Goal: Transaction & Acquisition: Purchase product/service

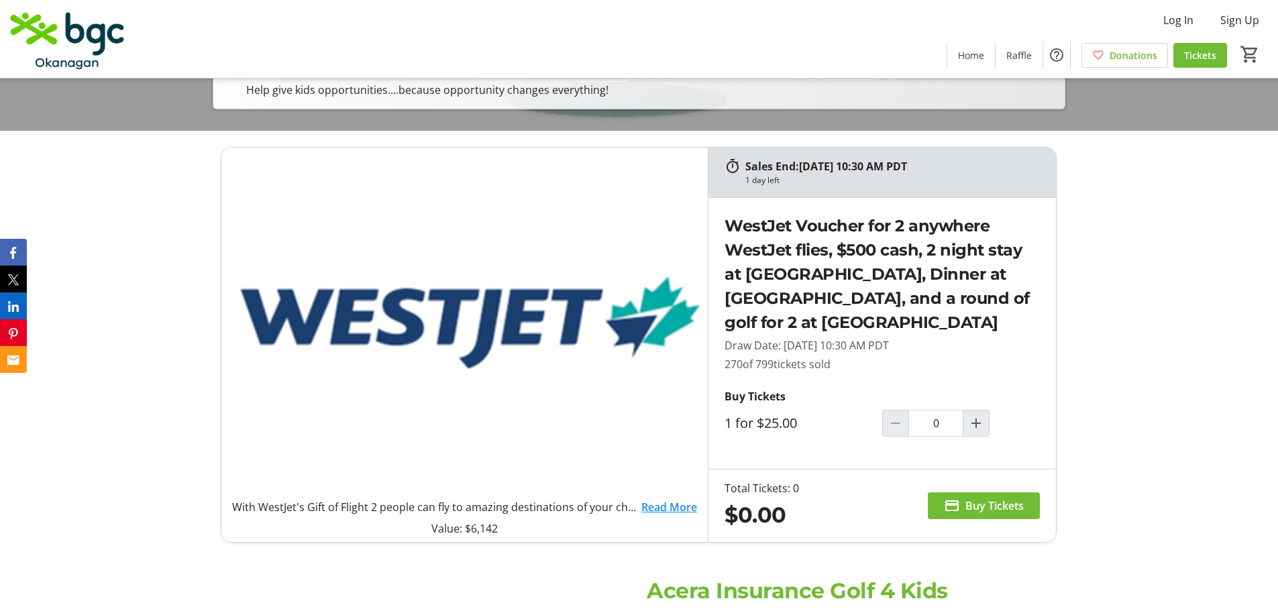
scroll to position [537, 0]
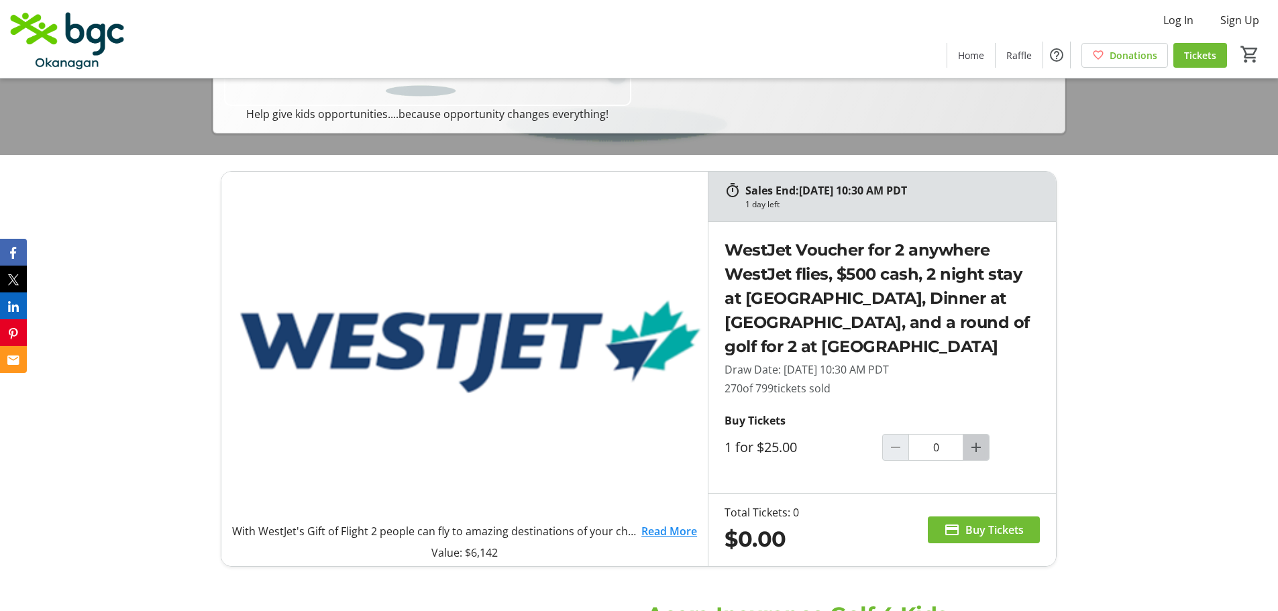
click at [980, 446] on mat-icon "Increment by one" at bounding box center [976, 447] width 16 height 16
type input "2"
click at [983, 529] on span "Buy Tickets" at bounding box center [994, 530] width 58 height 16
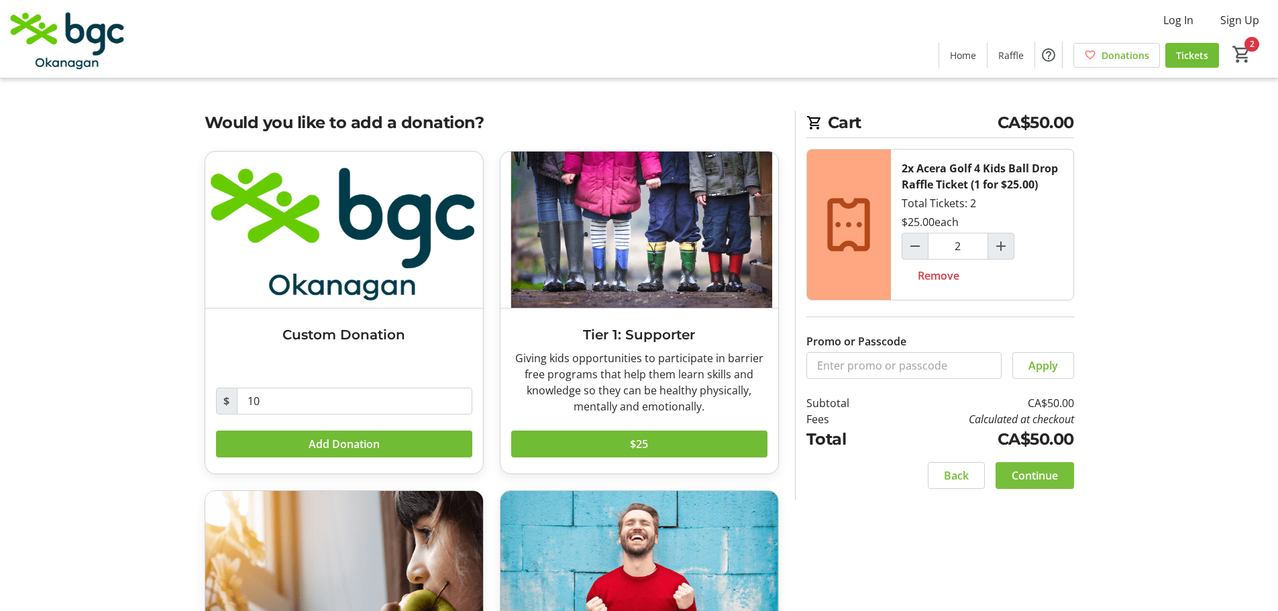
click at [1035, 476] on span "Continue" at bounding box center [1035, 476] width 46 height 16
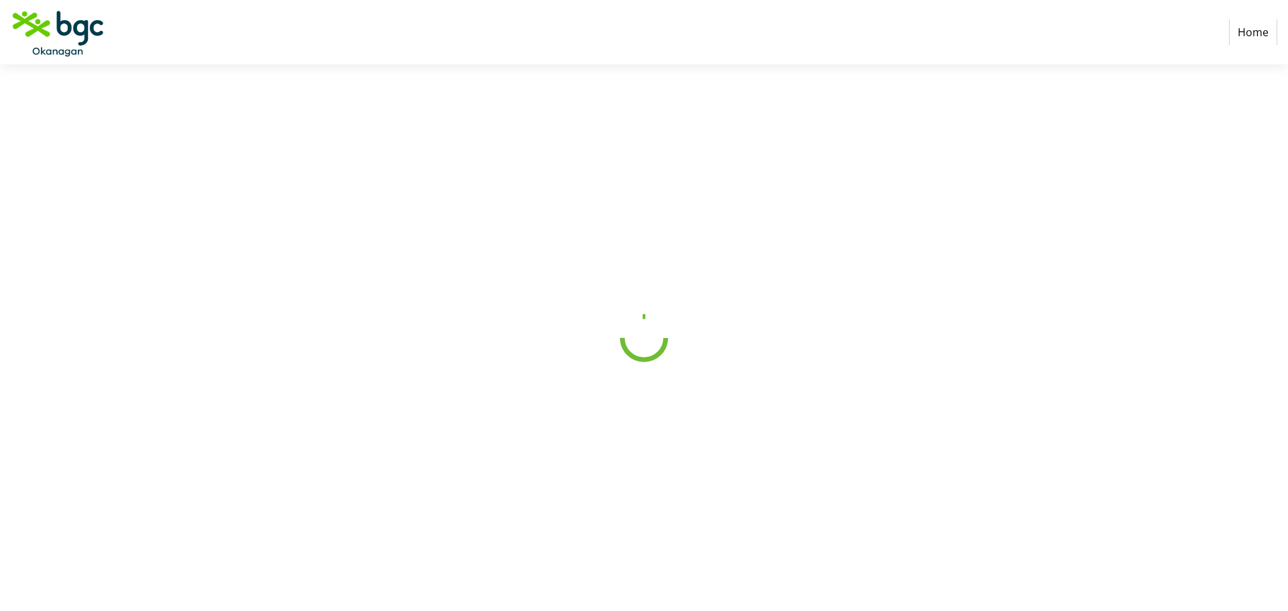
select select "CA"
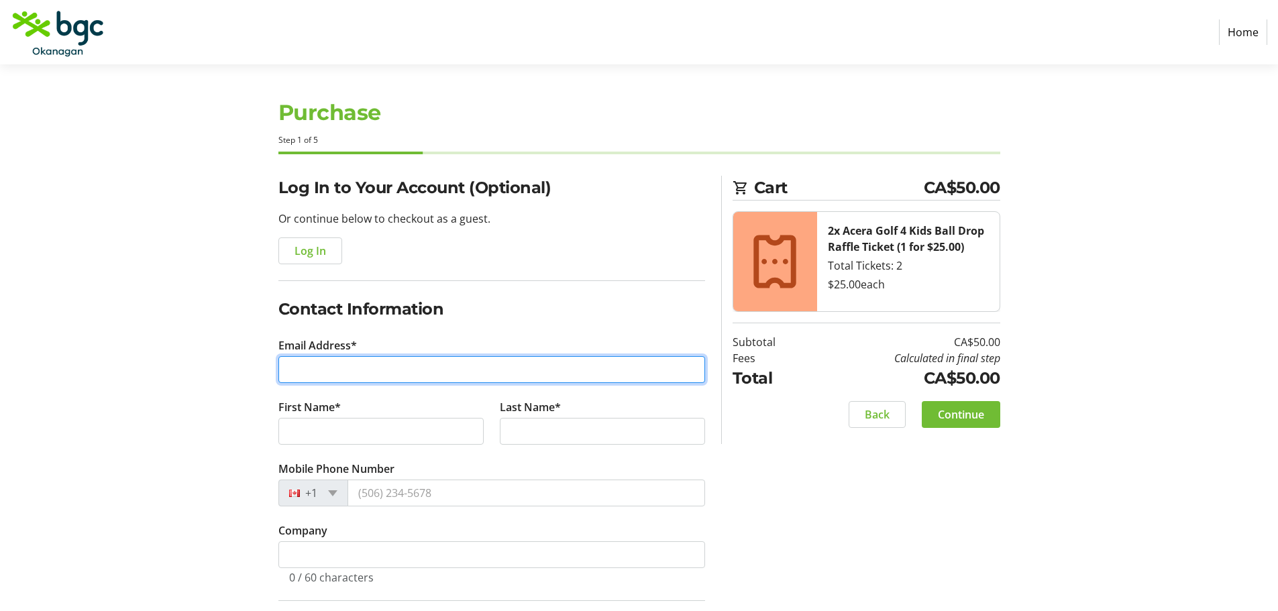
click at [300, 372] on input "Email Address*" at bounding box center [491, 369] width 427 height 27
type input "[PERSON_NAME][EMAIL_ADDRESS][DOMAIN_NAME]"
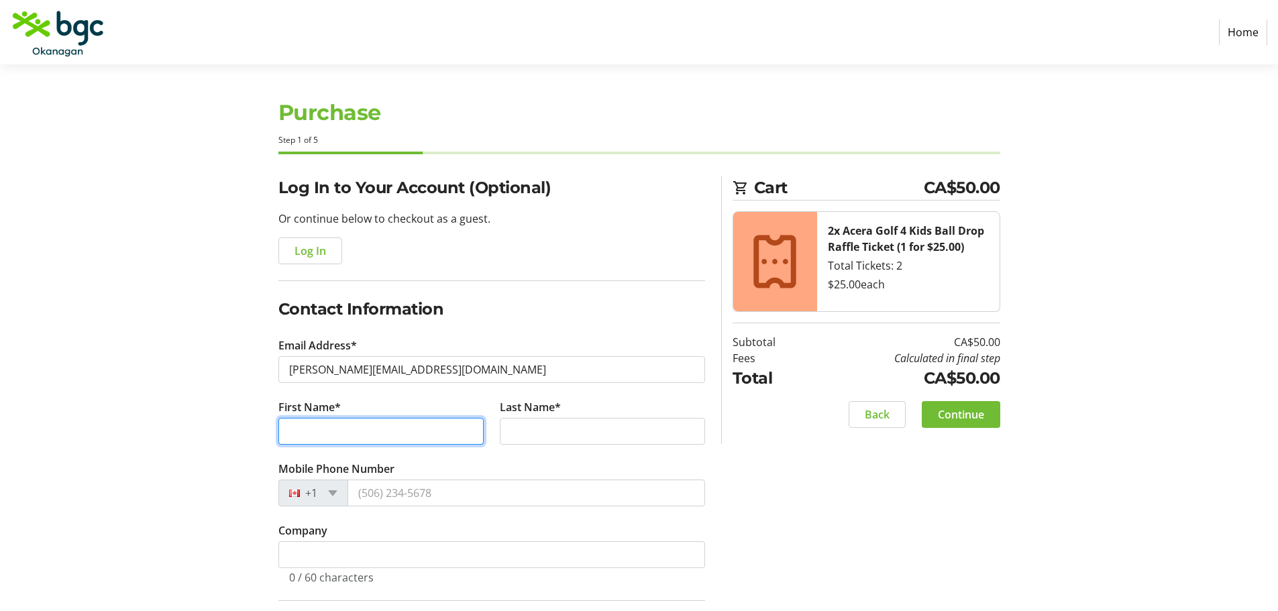
click at [383, 422] on input "First Name*" at bounding box center [380, 431] width 205 height 27
type input "[PERSON_NAME]"
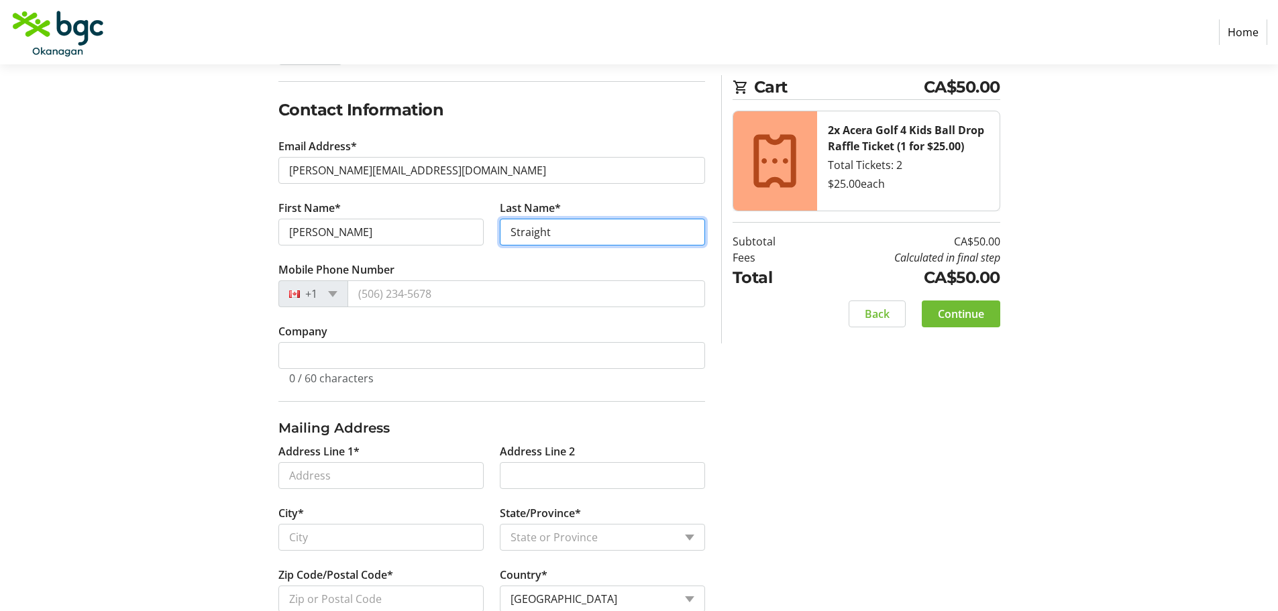
scroll to position [201, 0]
type input "Straight"
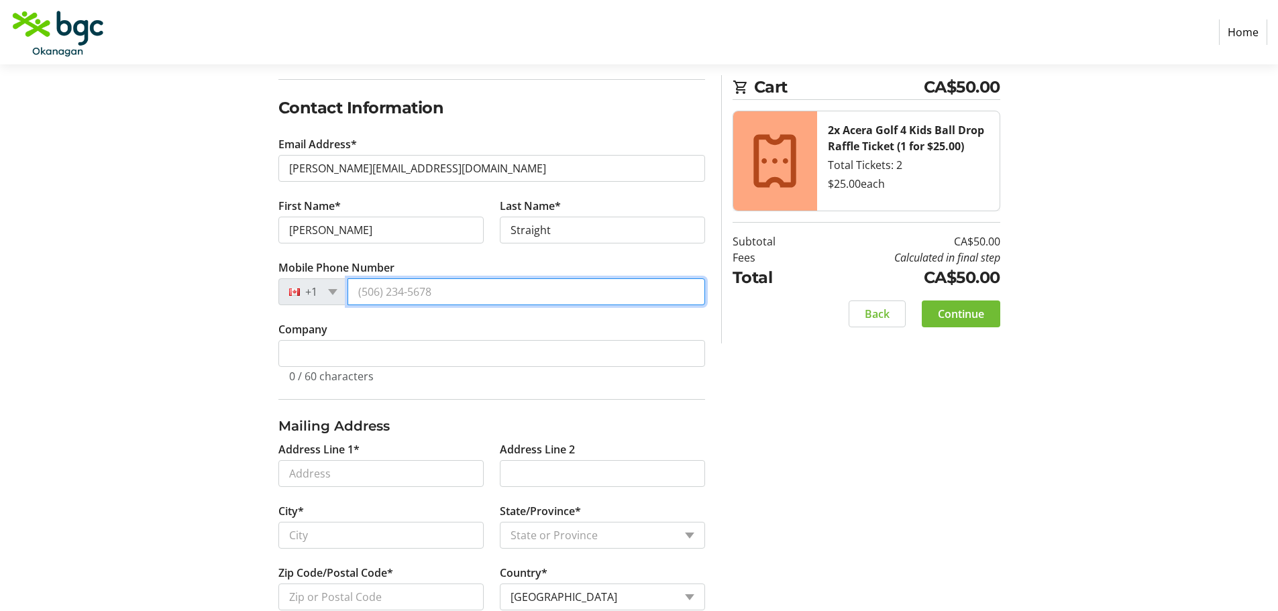
click at [400, 287] on input "Mobile Phone Number" at bounding box center [527, 291] width 358 height 27
type input "[PHONE_NUMBER]"
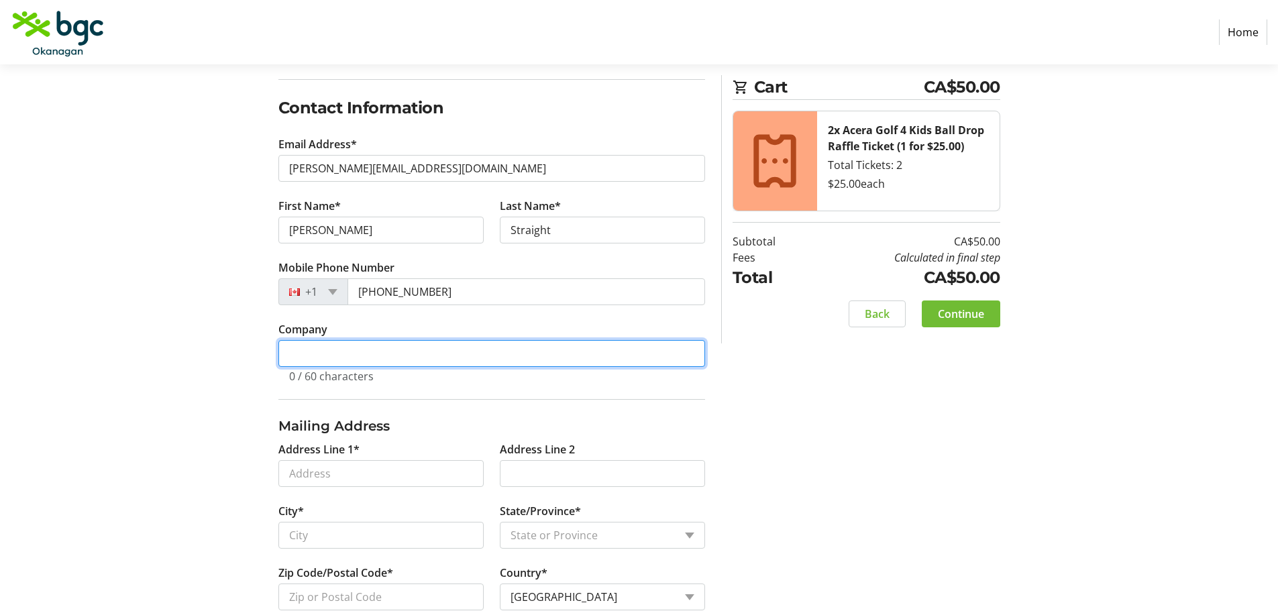
click at [333, 341] on input "Company" at bounding box center [491, 353] width 427 height 27
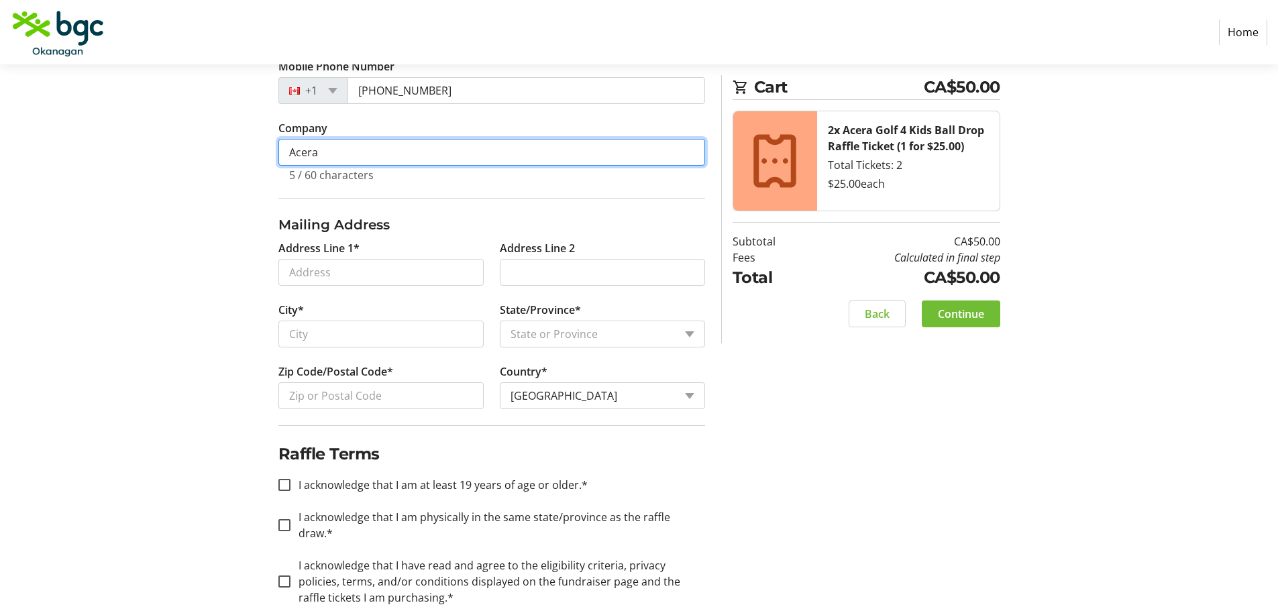
type input "Acera"
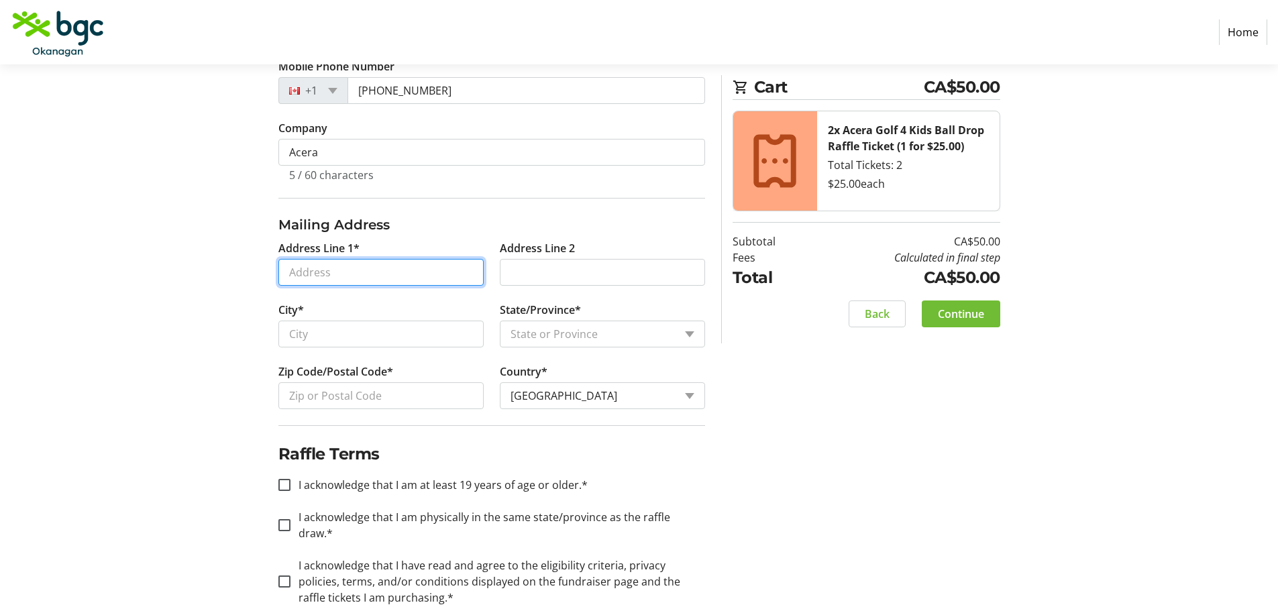
click at [344, 268] on input "Address Line 1*" at bounding box center [380, 272] width 205 height 27
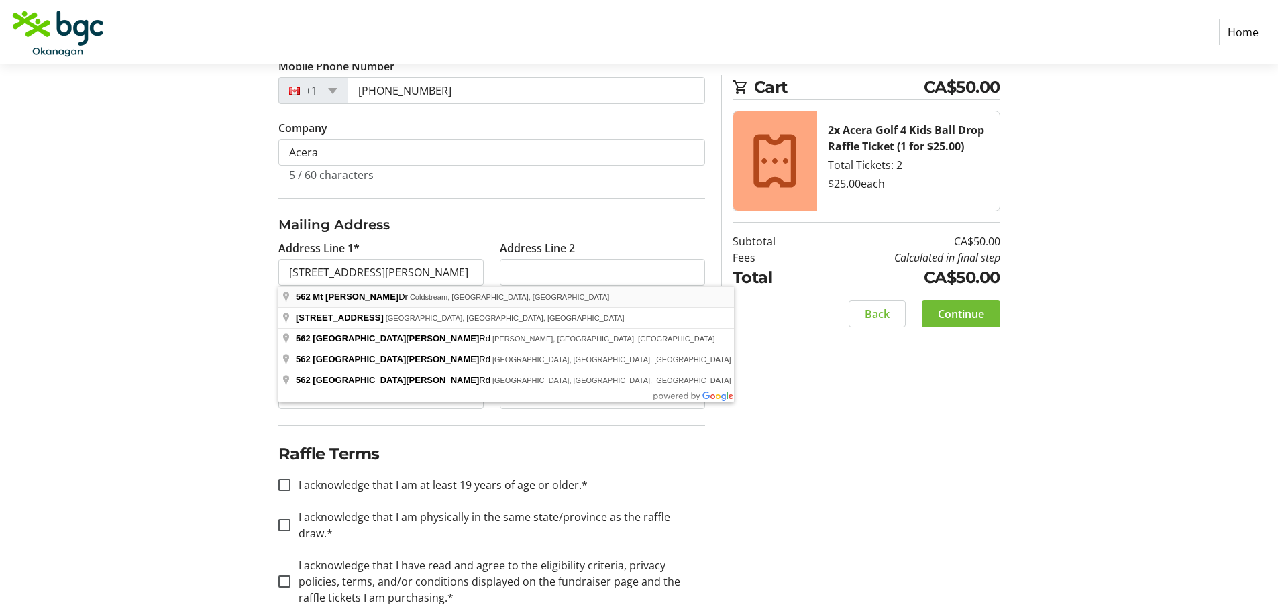
type input "[STREET_ADDRESS]"
select select "BC"
type input "V1B 3Y3"
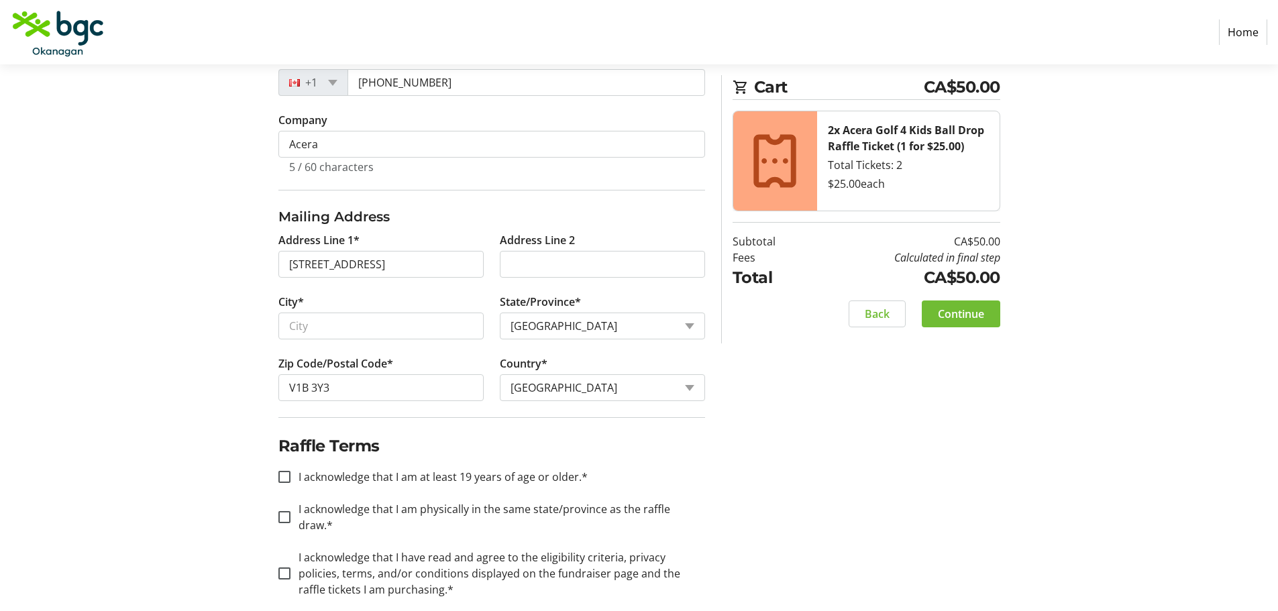
scroll to position [413, 0]
click at [288, 472] on input "I acknowledge that I am at least 19 years of age or older.*" at bounding box center [284, 474] width 12 height 12
checkbox input "true"
click at [294, 507] on div at bounding box center [284, 514] width 32 height 32
checkbox input "true"
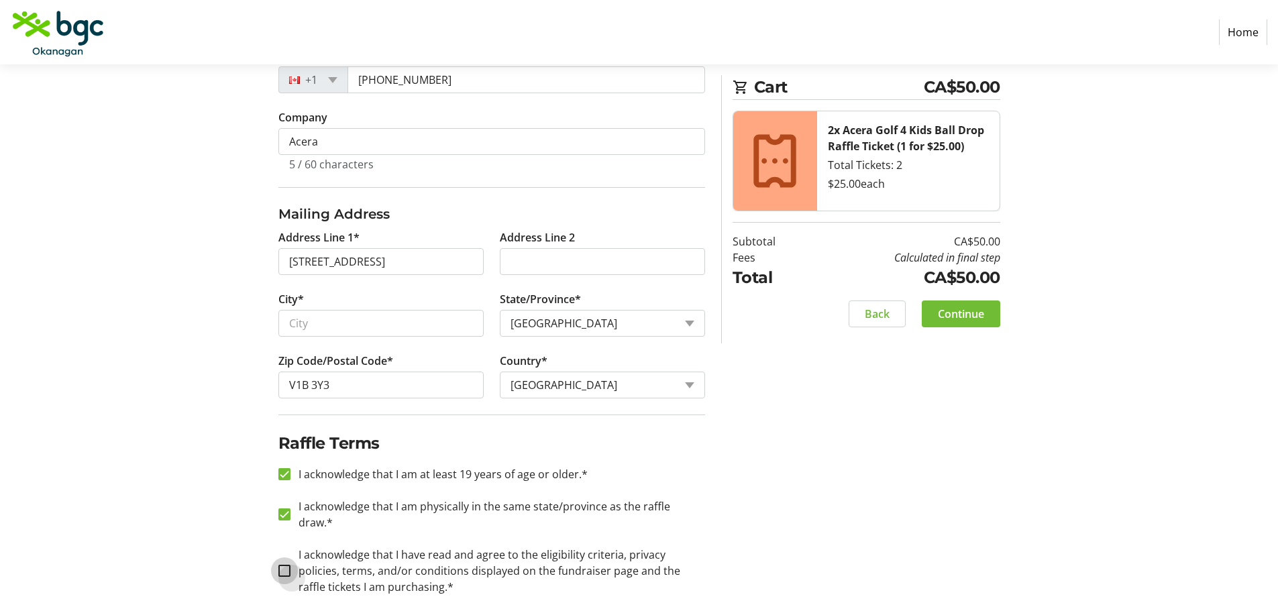
click at [284, 565] on input "I acknowledge that I have read and agree to the eligibility criteria, privacy p…" at bounding box center [284, 571] width 12 height 12
checkbox input "true"
click at [957, 308] on span "Continue" at bounding box center [961, 314] width 46 height 16
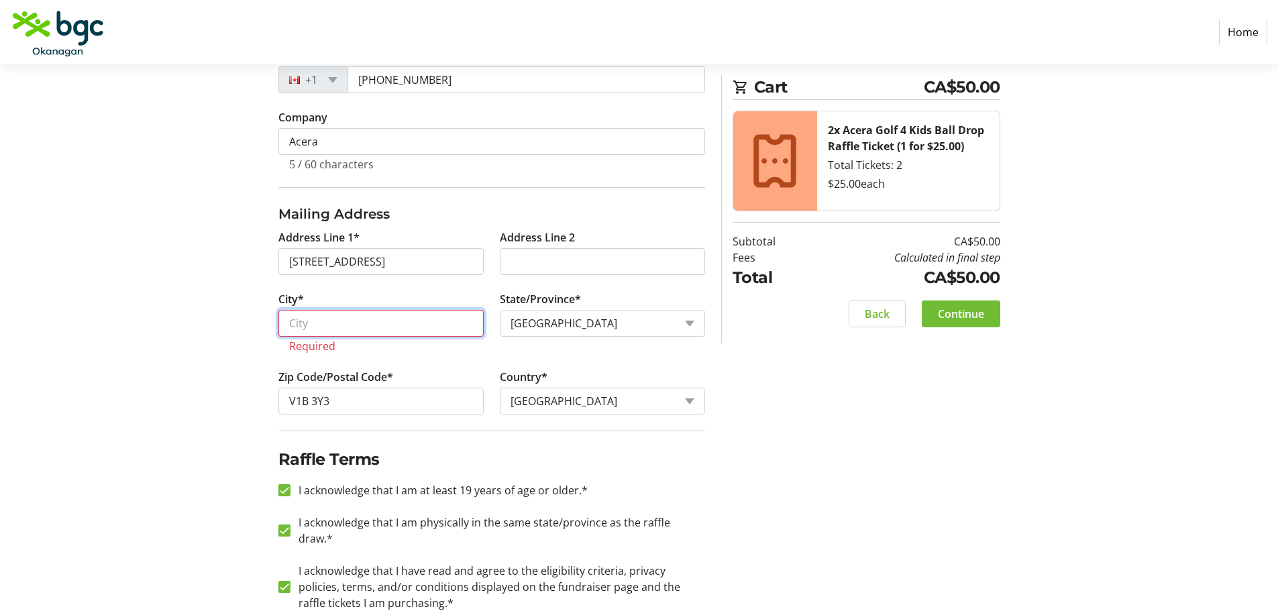
click at [316, 319] on input "City*" at bounding box center [380, 323] width 205 height 27
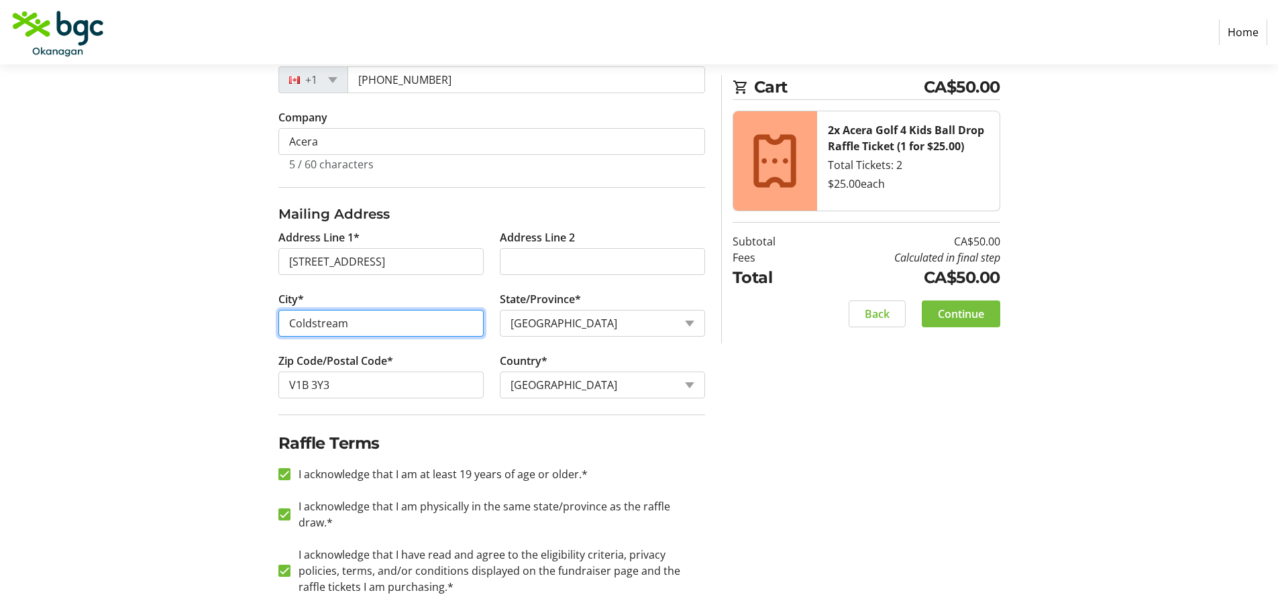
type input "Coldstream"
click at [972, 313] on span "Continue" at bounding box center [961, 314] width 46 height 16
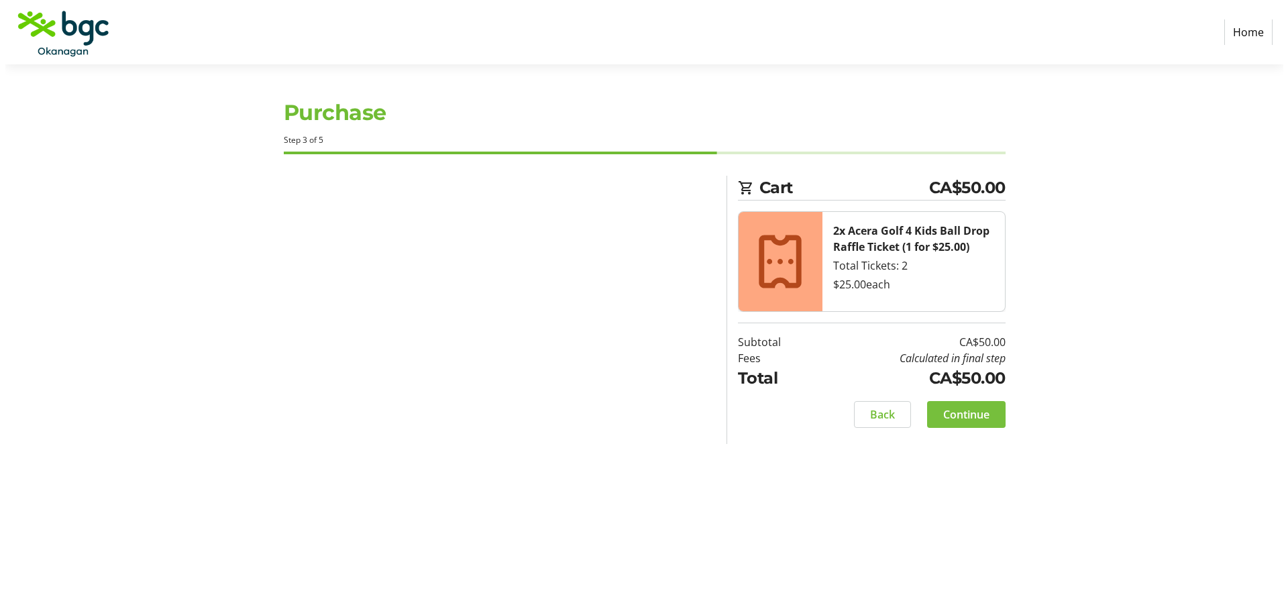
scroll to position [0, 0]
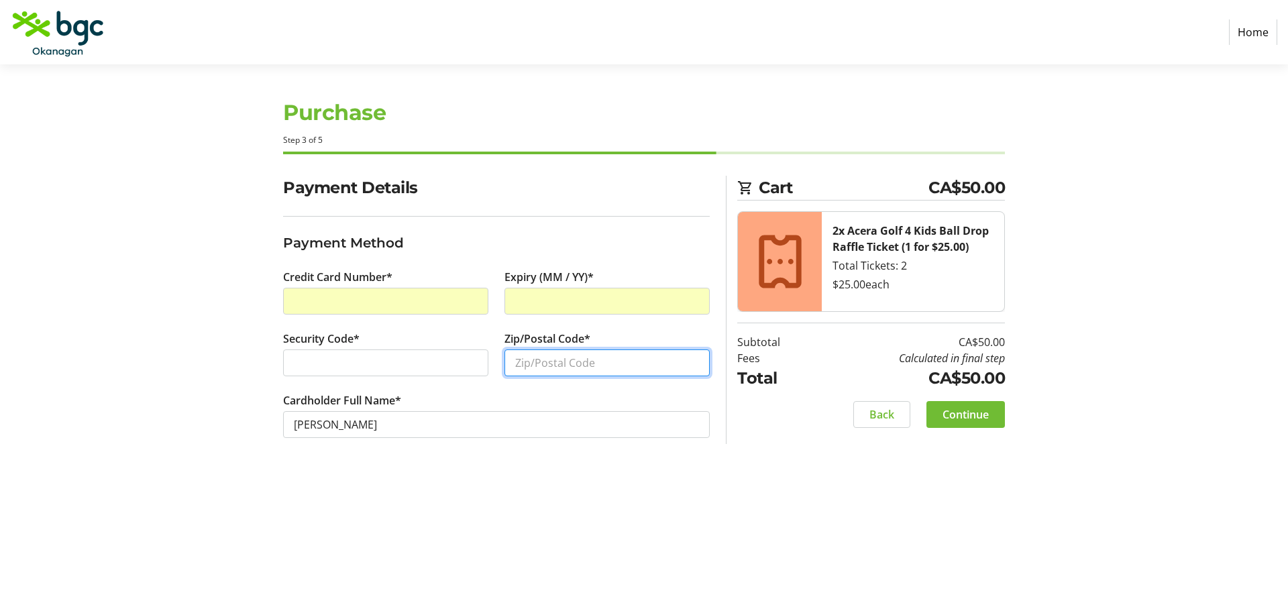
click at [540, 365] on input "Zip/Postal Code*" at bounding box center [607, 363] width 205 height 27
type input "v1b3y3"
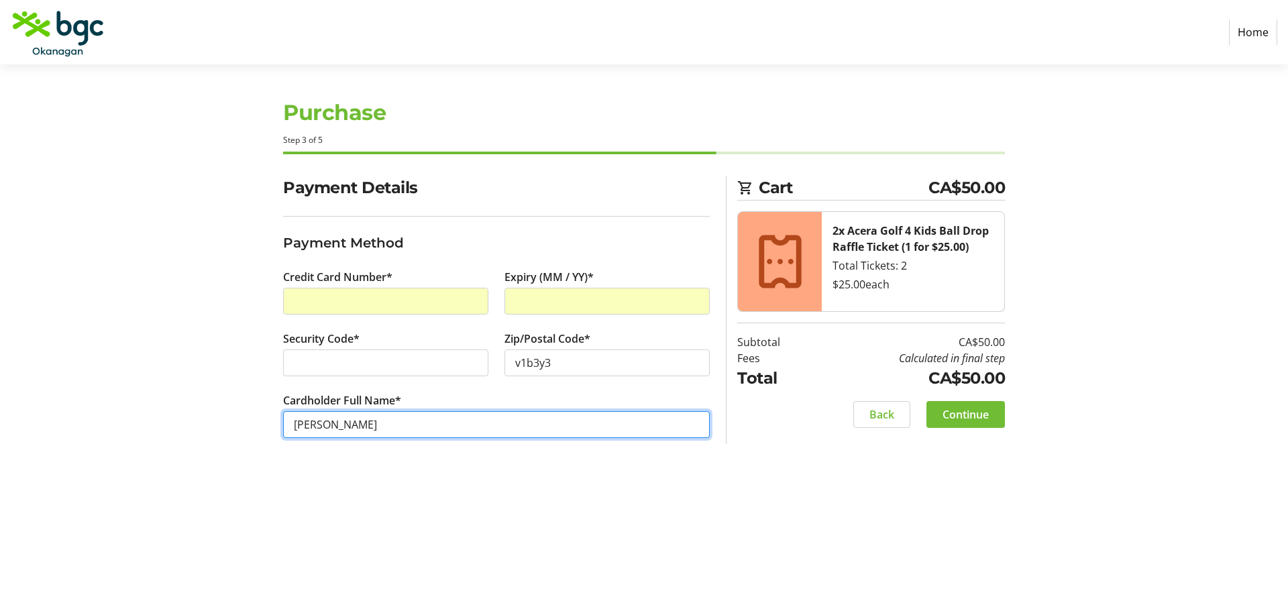
click at [323, 421] on input "[PERSON_NAME]" at bounding box center [496, 424] width 427 height 27
click at [322, 427] on input "[PERSON_NAME]" at bounding box center [496, 424] width 427 height 27
click at [324, 426] on input "[PERSON_NAME]" at bounding box center [496, 424] width 427 height 27
click at [321, 423] on input "[PERSON_NAME]" at bounding box center [496, 424] width 427 height 27
type input "[PERSON_NAME]"
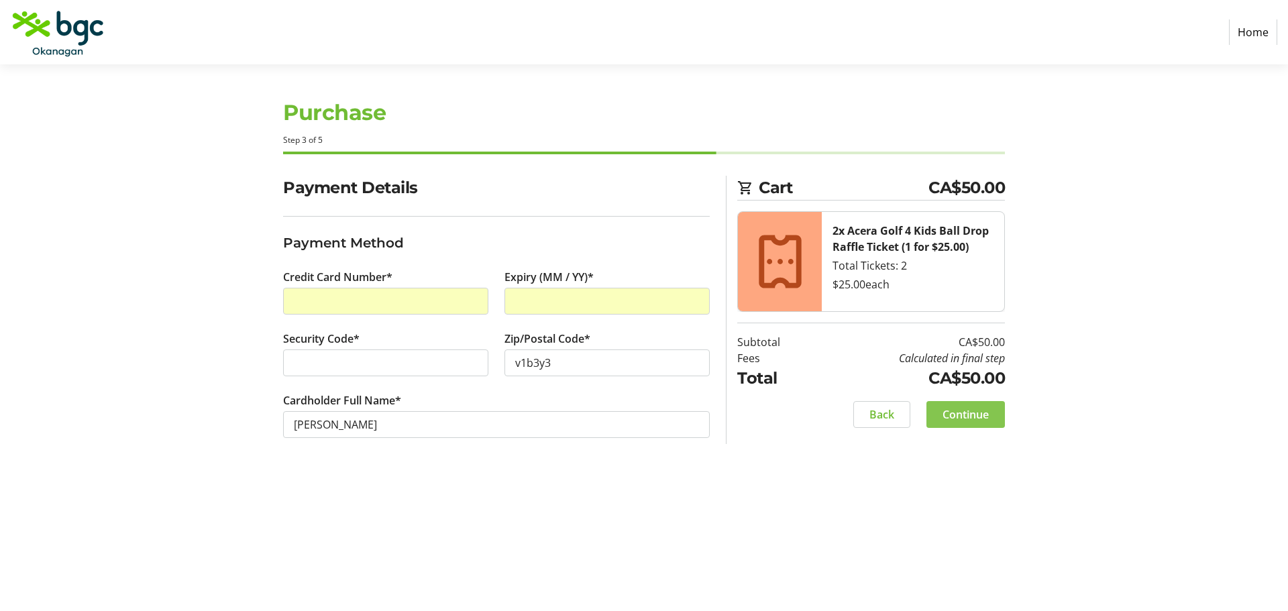
click at [972, 407] on span "Continue" at bounding box center [966, 415] width 46 height 16
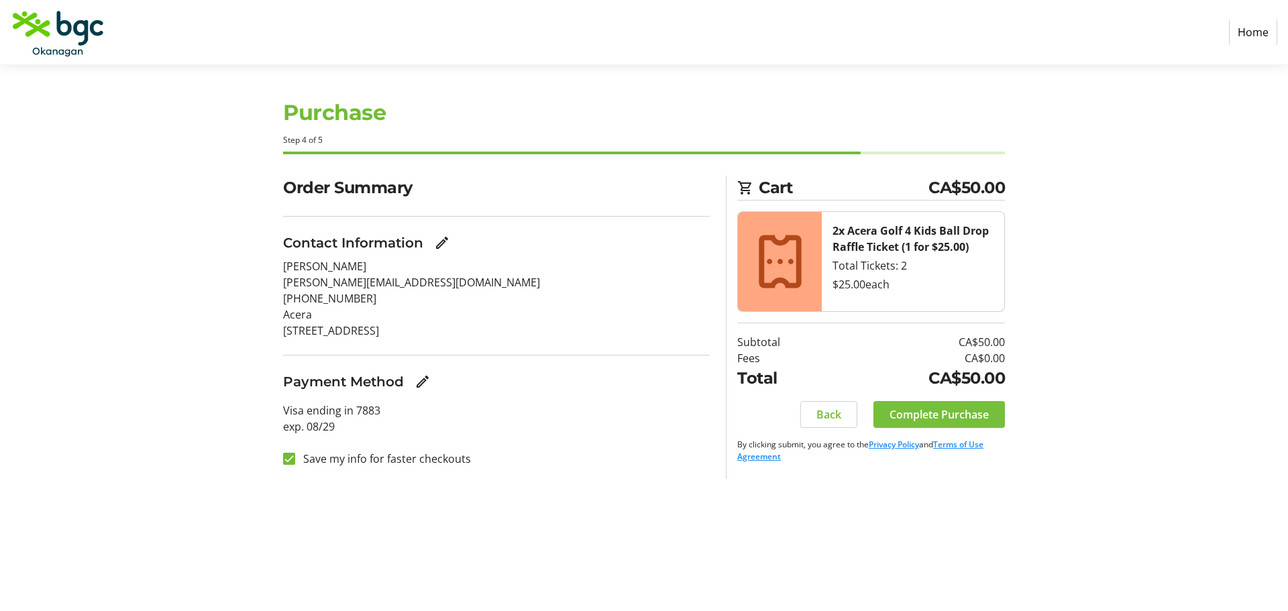
click at [946, 411] on span "Complete Purchase" at bounding box center [939, 415] width 99 height 16
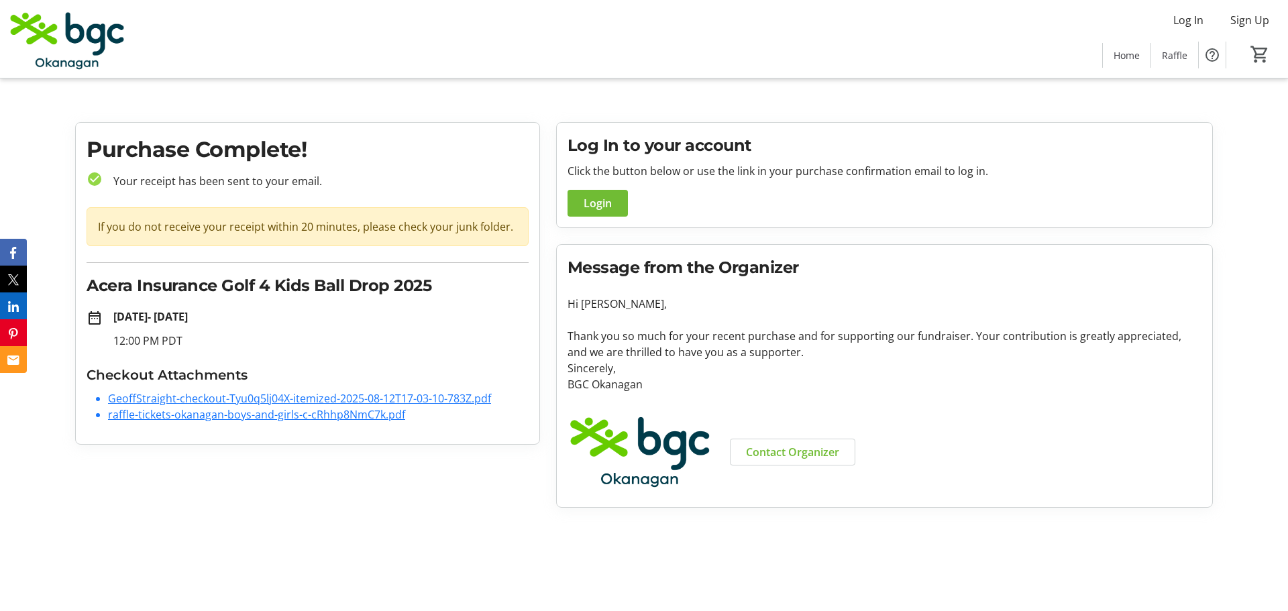
click at [248, 401] on link "GeoffStraight-checkout-Tyu0q5lj04X-itemized-2025-08-12T17-03-10-783Z.pdf" at bounding box center [299, 398] width 383 height 15
click at [215, 415] on link "raffle-tickets-okanagan-boys-and-girls-c-cRhhp8NmC7k.pdf" at bounding box center [256, 414] width 297 height 15
